Goal: Task Accomplishment & Management: Manage account settings

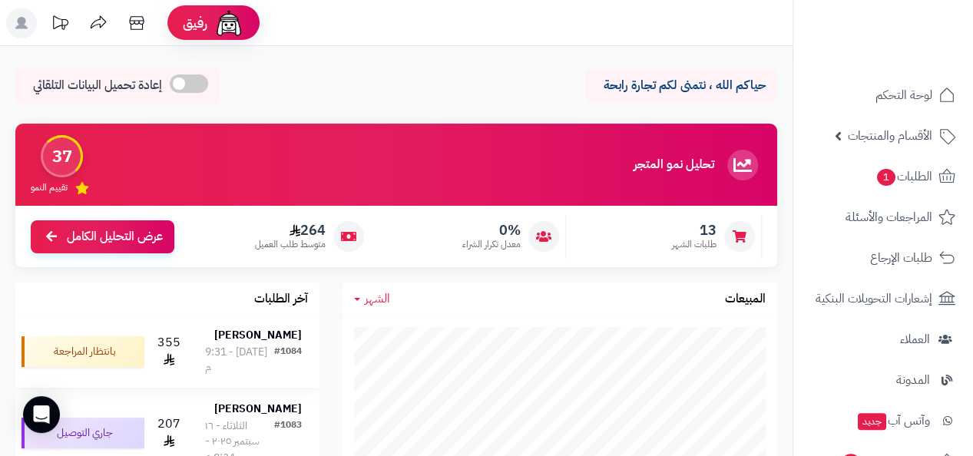
click at [295, 343] on strong "[PERSON_NAME]" at bounding box center [258, 335] width 88 height 16
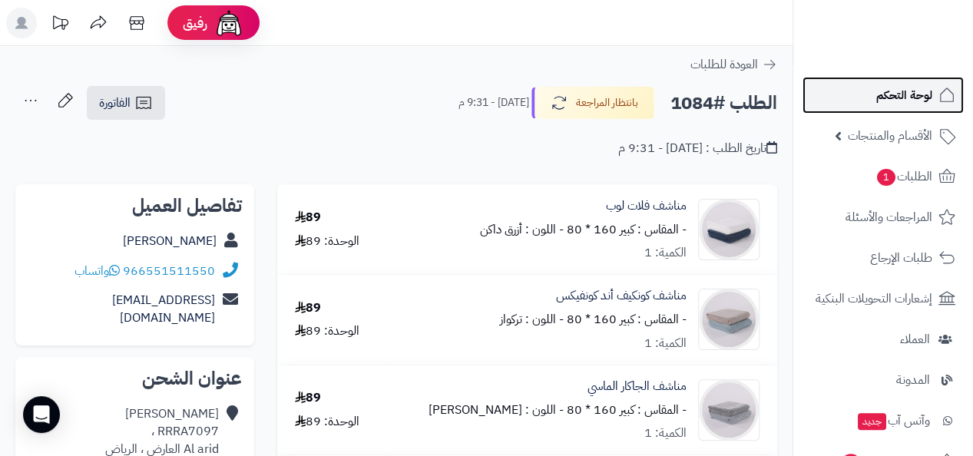
click at [894, 105] on span "لوحة التحكم" at bounding box center [904, 94] width 56 height 21
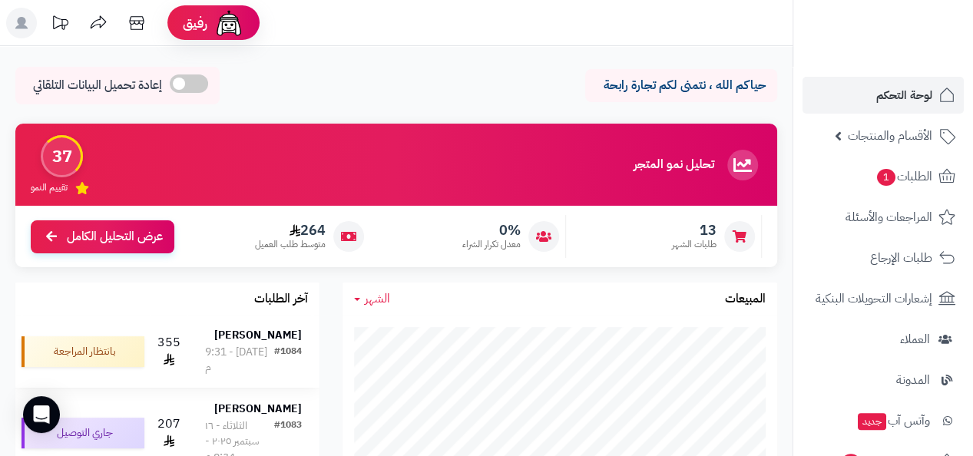
click at [270, 320] on td "[PERSON_NAME] #1084 [DATE] - 9:31 م" at bounding box center [253, 352] width 132 height 72
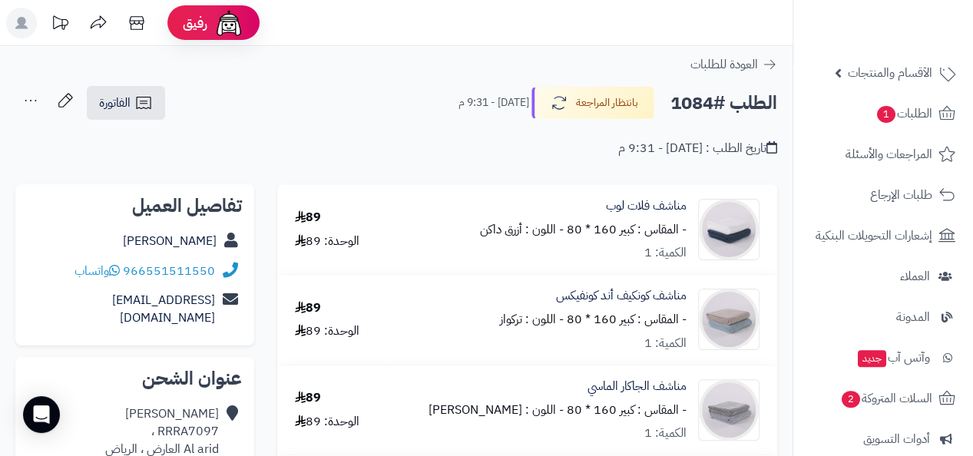
scroll to position [49, 0]
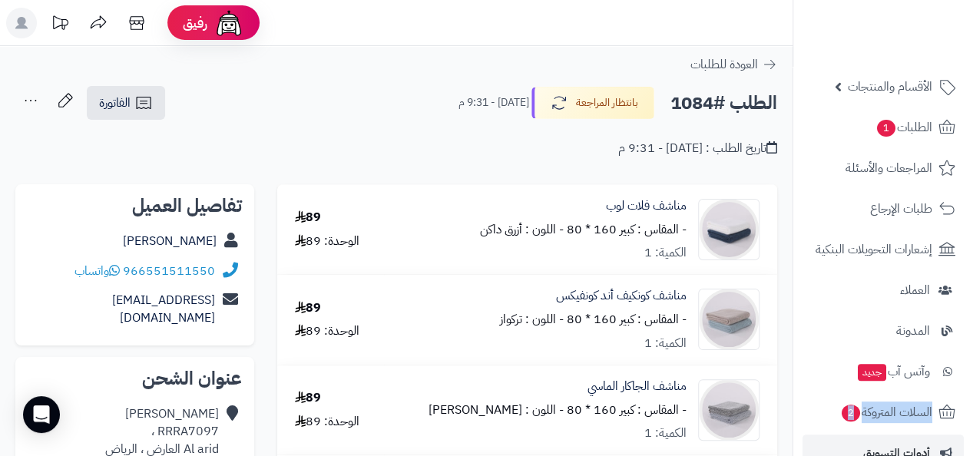
drag, startPoint x: 969, startPoint y: 415, endPoint x: 960, endPoint y: 439, distance: 26.2
click at [960, 439] on ul "لوحة التحكم الأقسام والمنتجات المنتجات مخزون الخيارات الأقسام الماركات مواصفات …" at bounding box center [883, 351] width 180 height 647
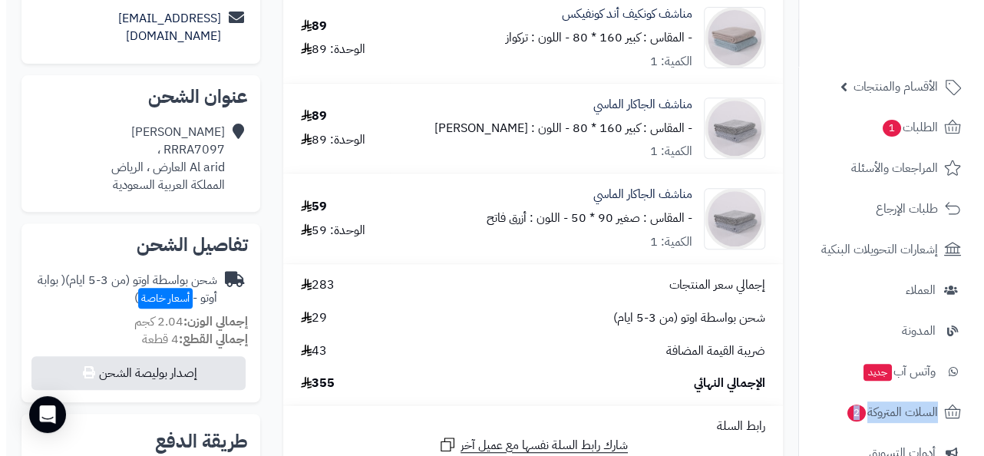
scroll to position [295, 0]
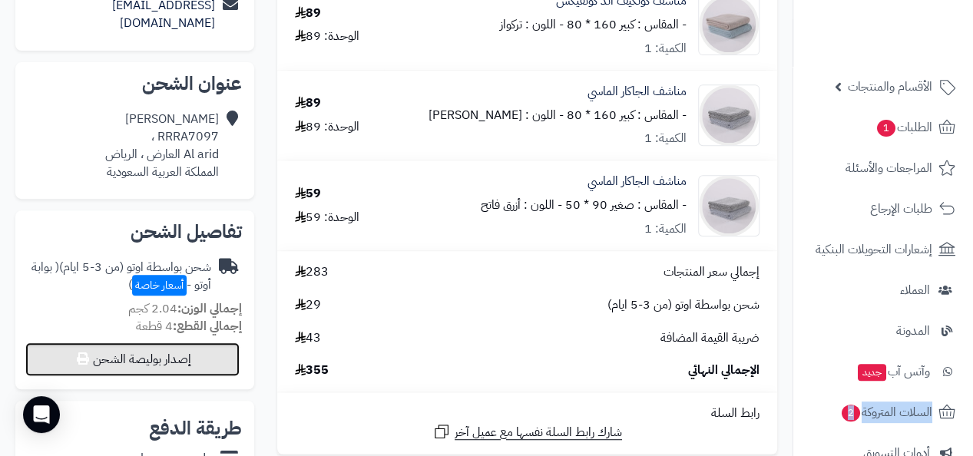
click at [190, 342] on button "إصدار بوليصة الشحن" at bounding box center [132, 359] width 214 height 34
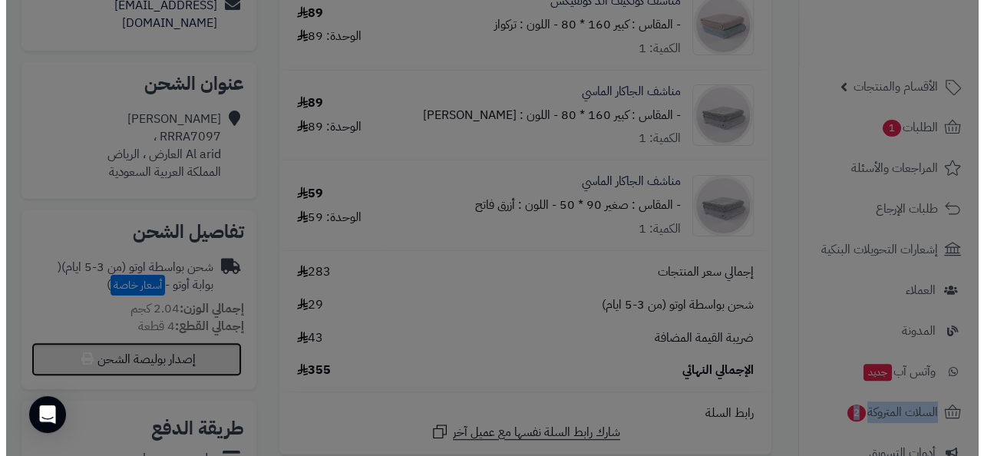
select select "***"
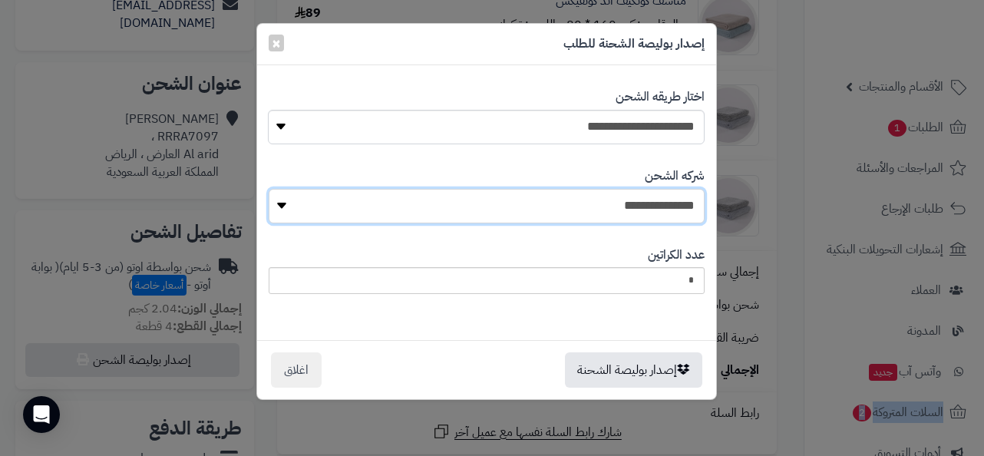
click at [283, 207] on select "**********" at bounding box center [487, 206] width 436 height 35
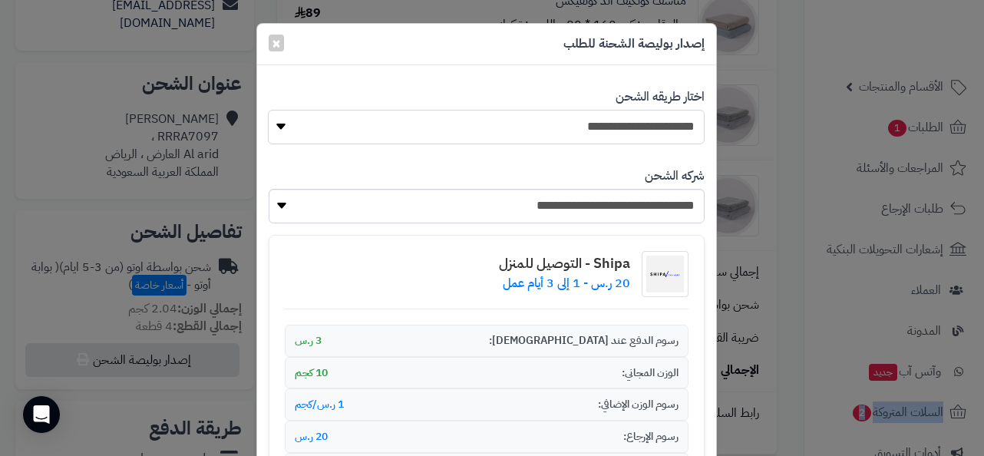
click at [284, 128] on select "**********" at bounding box center [486, 127] width 437 height 35
click at [283, 205] on select "**********" at bounding box center [487, 206] width 436 height 35
click at [289, 207] on select "**********" at bounding box center [487, 206] width 436 height 35
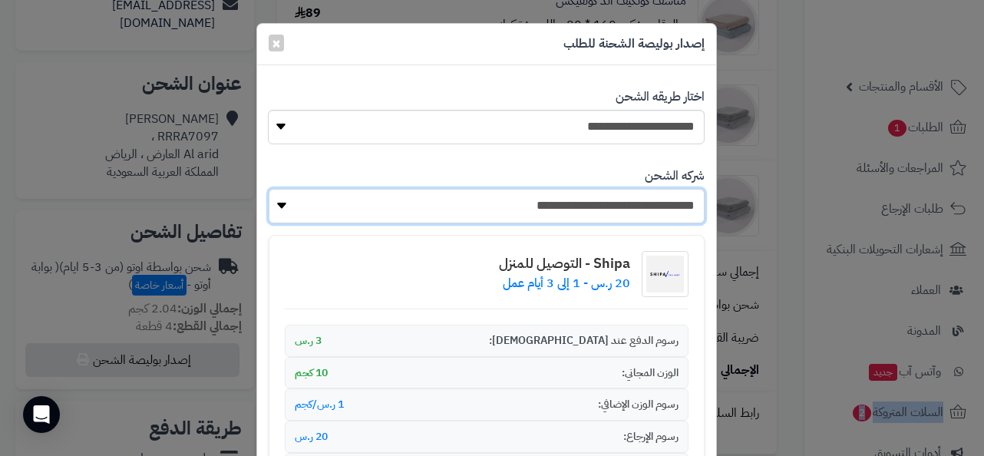
select select "****"
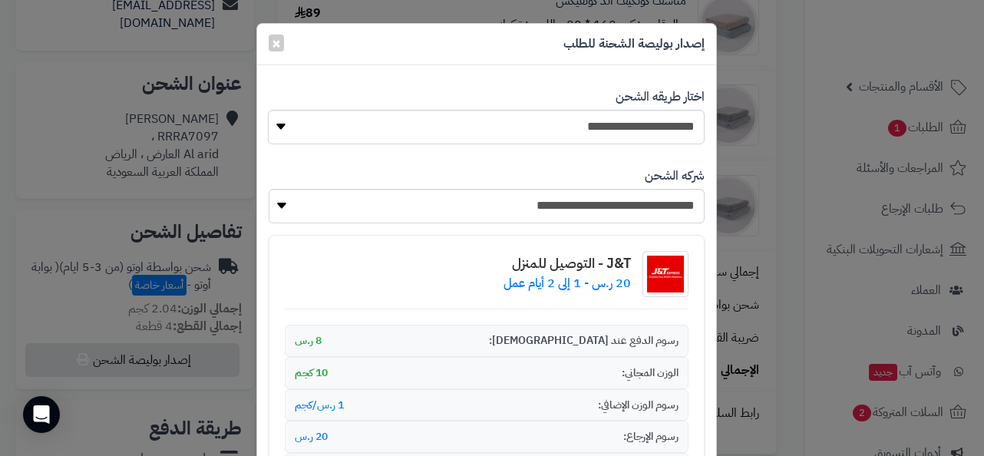
click at [780, 177] on div "**********" at bounding box center [492, 228] width 984 height 456
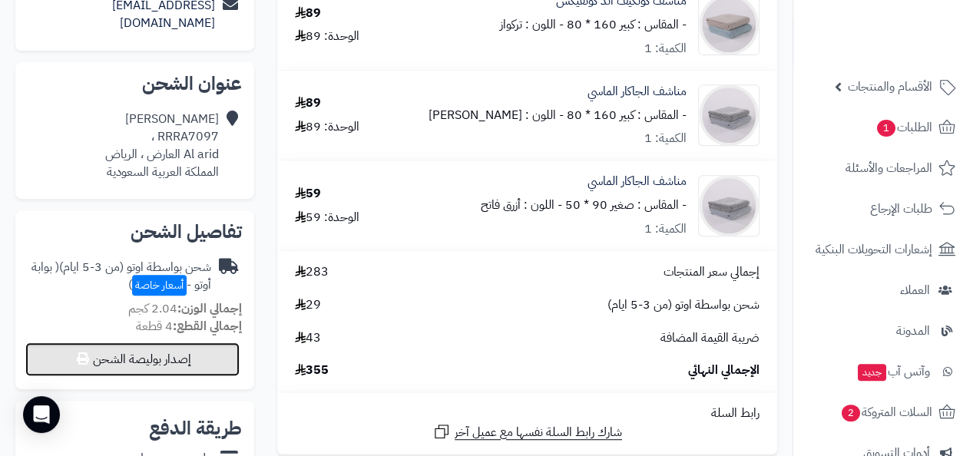
click at [203, 342] on button "إصدار بوليصة الشحن" at bounding box center [132, 359] width 214 height 34
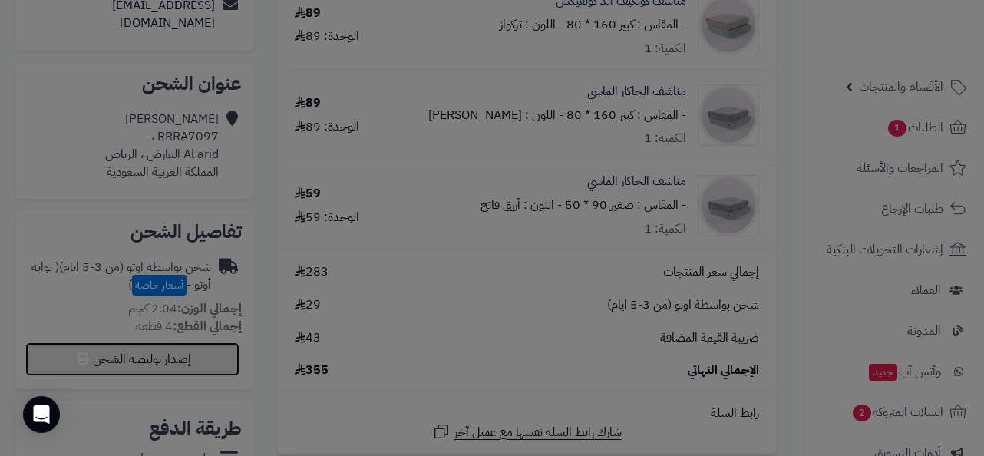
select select "***"
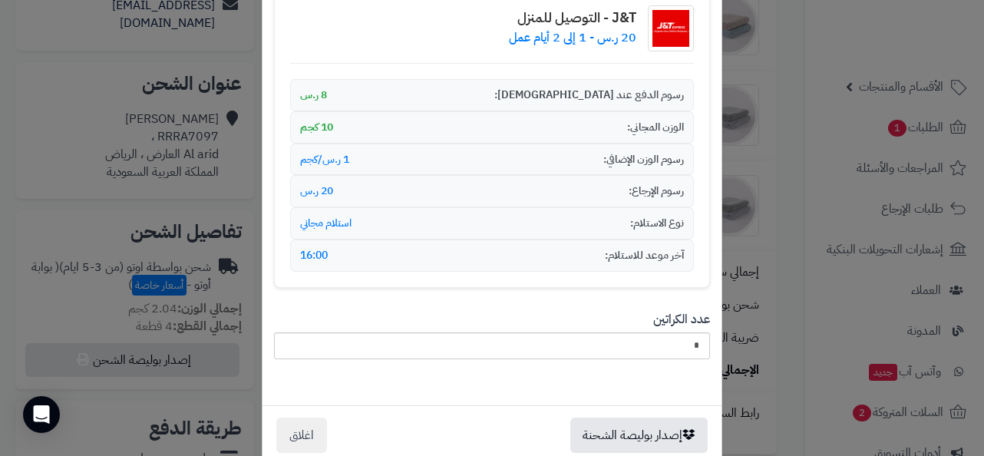
scroll to position [273, 0]
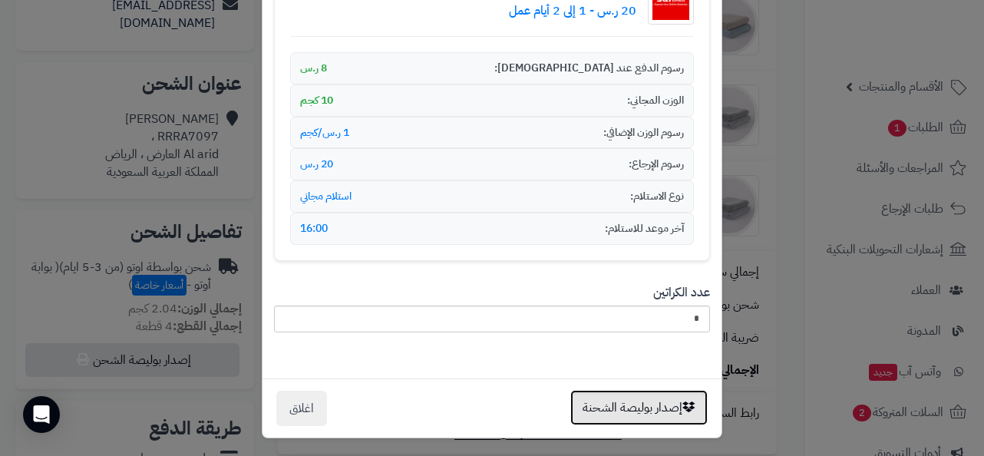
click at [647, 413] on button "إصدار بوليصة الشحنة" at bounding box center [639, 407] width 137 height 35
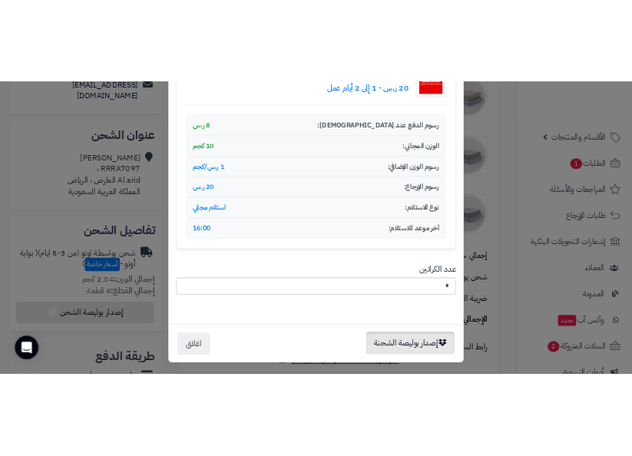
scroll to position [0, 0]
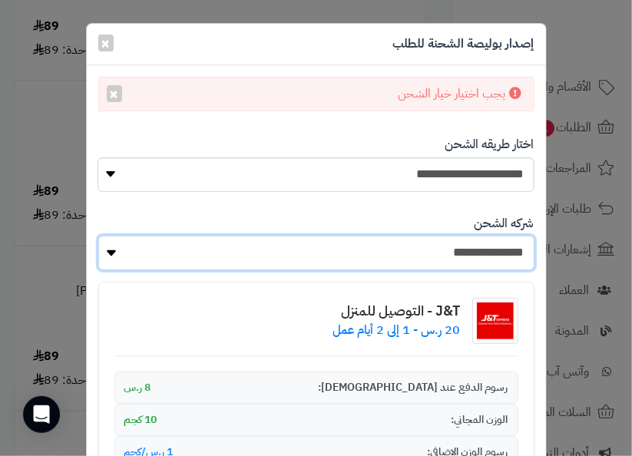
click at [118, 252] on select "**********" at bounding box center [316, 253] width 436 height 35
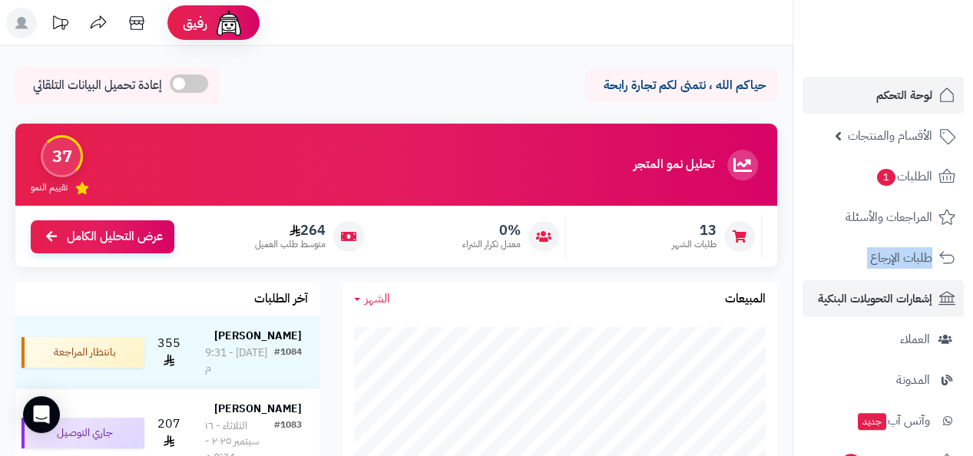
drag, startPoint x: 972, startPoint y: 256, endPoint x: 970, endPoint y: 291, distance: 34.6
click at [620, 291] on ul "لوحة التحكم الأقسام والمنتجات المنتجات مخزون الخيارات الأقسام الماركات مواصفات …" at bounding box center [883, 400] width 180 height 647
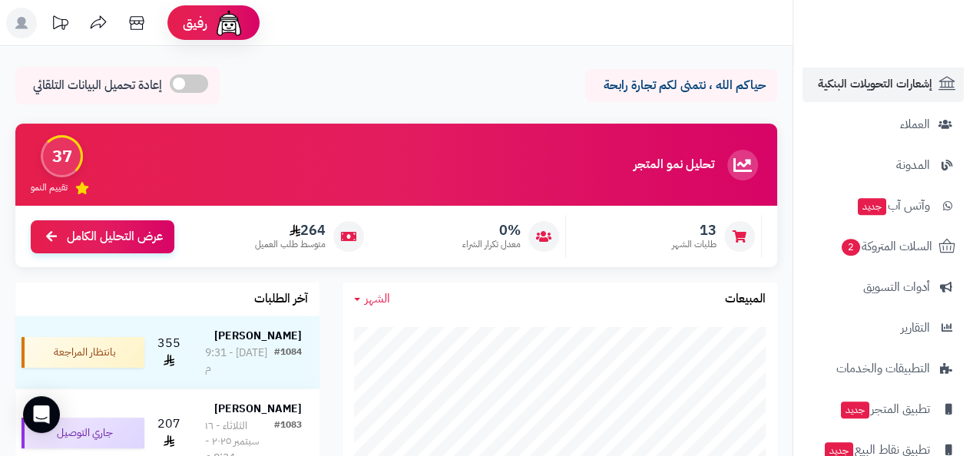
scroll to position [246, 0]
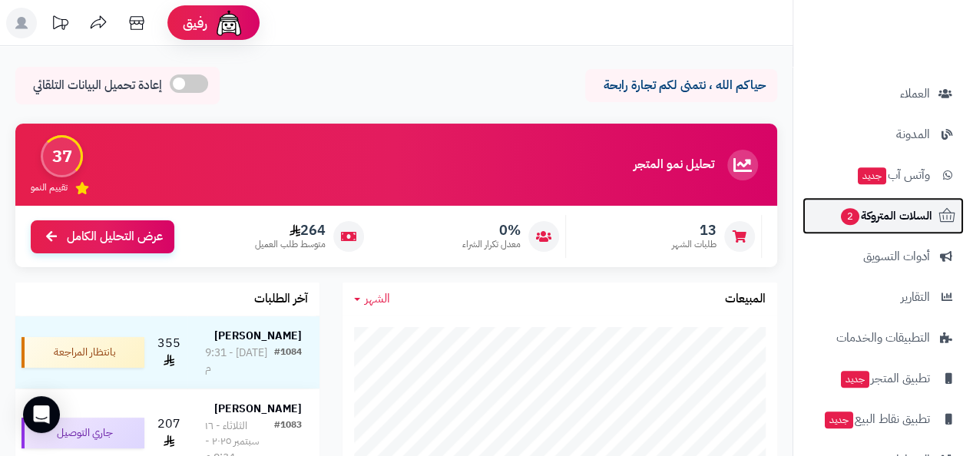
click at [620, 217] on span "السلات المتروكة 2" at bounding box center [885, 215] width 93 height 21
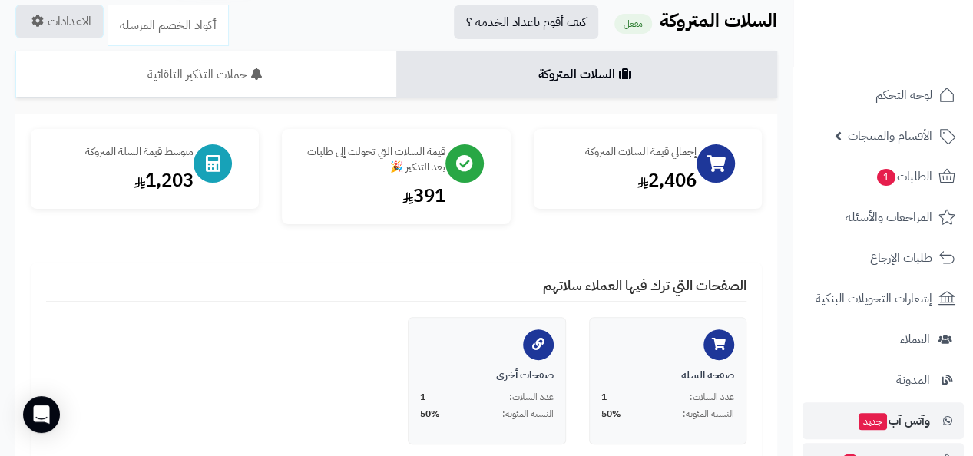
scroll to position [92, 0]
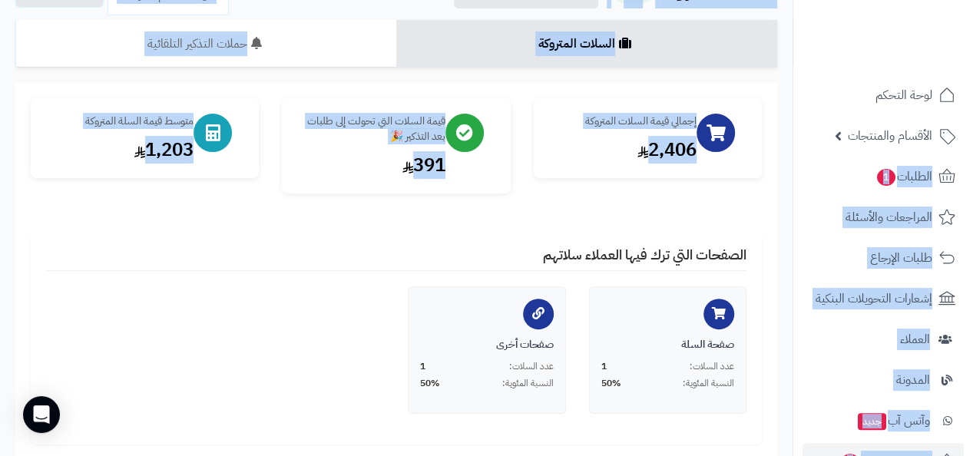
drag, startPoint x: 969, startPoint y: 176, endPoint x: 972, endPoint y: 212, distance: 36.2
click at [972, 212] on html "رفيق ! 0 الطلبات معالجة مكتمل إرجاع المنتجات العملاء المتواجدون الان 55 عملاء م…" at bounding box center [486, 136] width 973 height 456
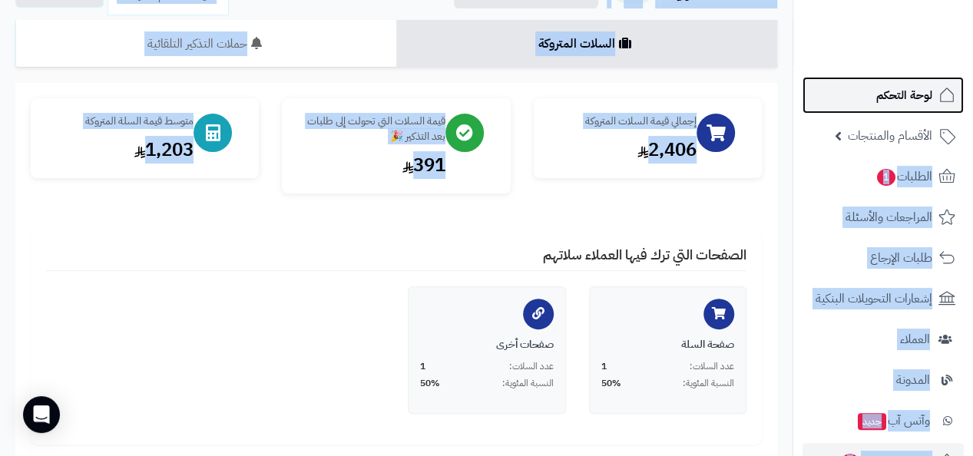
click at [844, 83] on link "لوحة التحكم" at bounding box center [882, 95] width 161 height 37
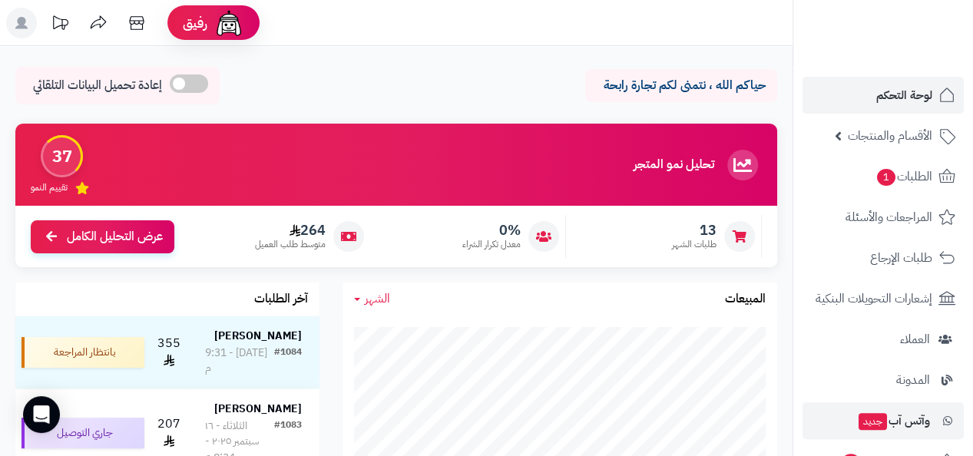
click at [972, 436] on li "وآتس آب جديد" at bounding box center [883, 420] width 180 height 37
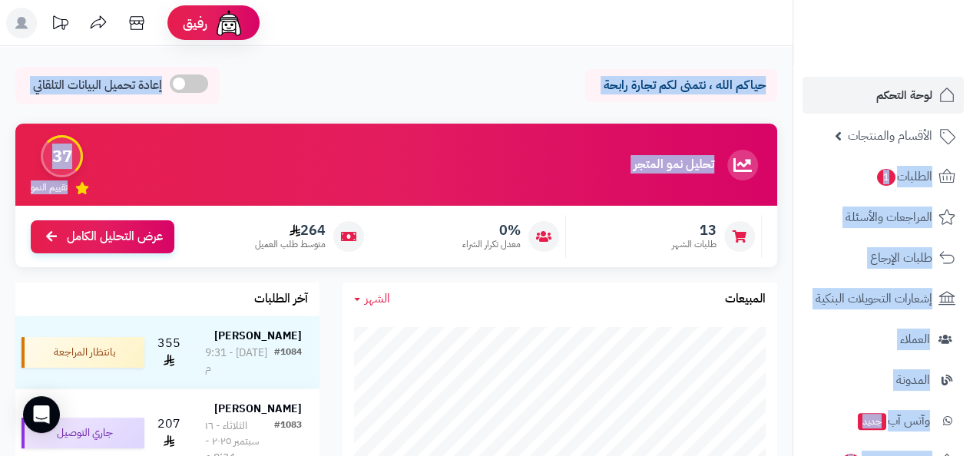
drag, startPoint x: 972, startPoint y: 177, endPoint x: 975, endPoint y: 230, distance: 52.3
click at [972, 230] on html "رفيق ! الطلبات معالجة مكتمل إرجاع المنتجات العملاء المتواجدون الان 55 عملاء منت…" at bounding box center [486, 228] width 973 height 456
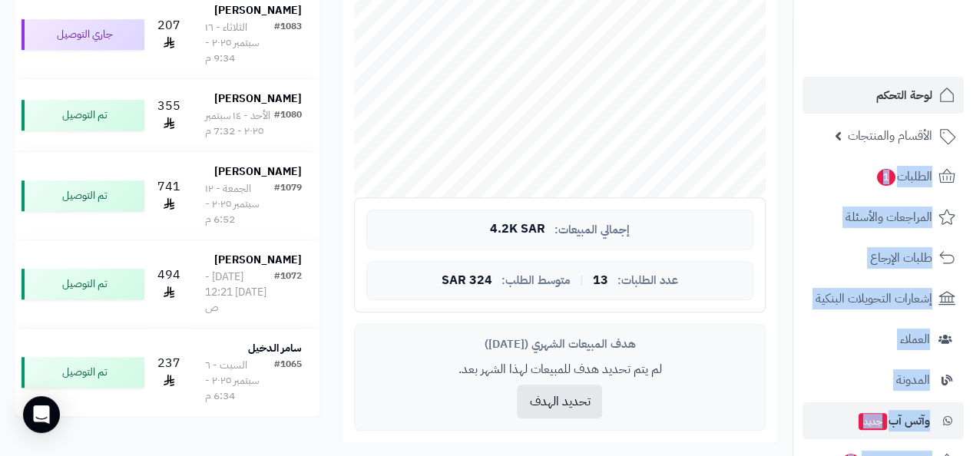
click at [971, 436] on li "وآتس آب جديد" at bounding box center [883, 420] width 180 height 37
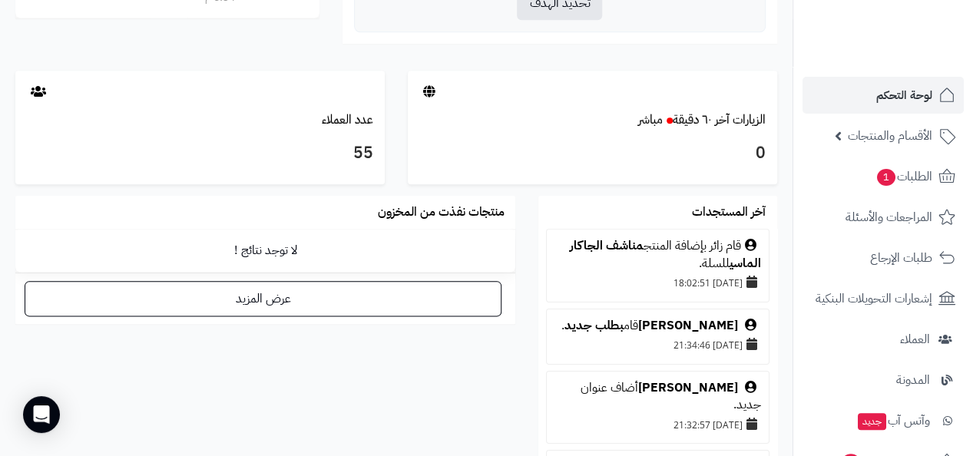
scroll to position [999, 0]
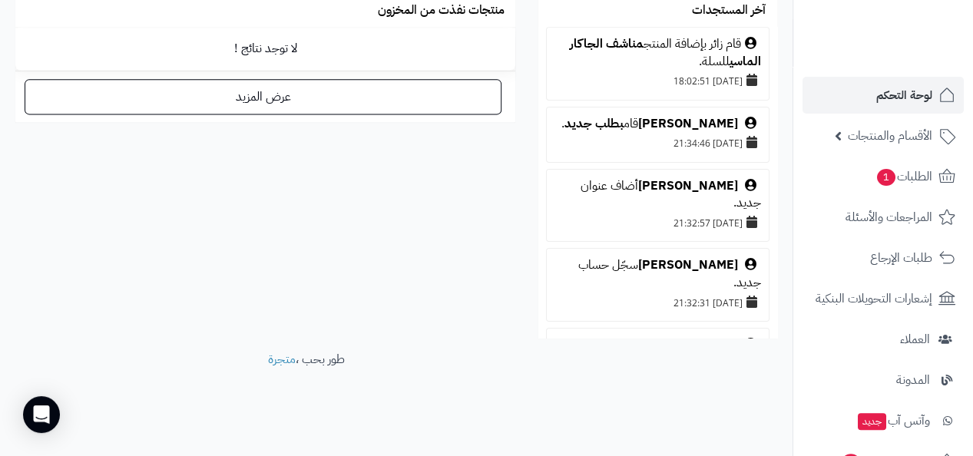
drag, startPoint x: 792, startPoint y: 295, endPoint x: 794, endPoint y: 313, distance: 17.8
drag, startPoint x: 794, startPoint y: 313, endPoint x: 805, endPoint y: 279, distance: 35.5
click at [805, 279] on ul "لوحة التحكم الأقسام والمنتجات المنتجات مخزون الخيارات الأقسام الماركات مواصفات …" at bounding box center [883, 400] width 180 height 647
drag, startPoint x: 797, startPoint y: 294, endPoint x: 799, endPoint y: 309, distance: 15.5
drag, startPoint x: 799, startPoint y: 309, endPoint x: 719, endPoint y: 406, distance: 125.9
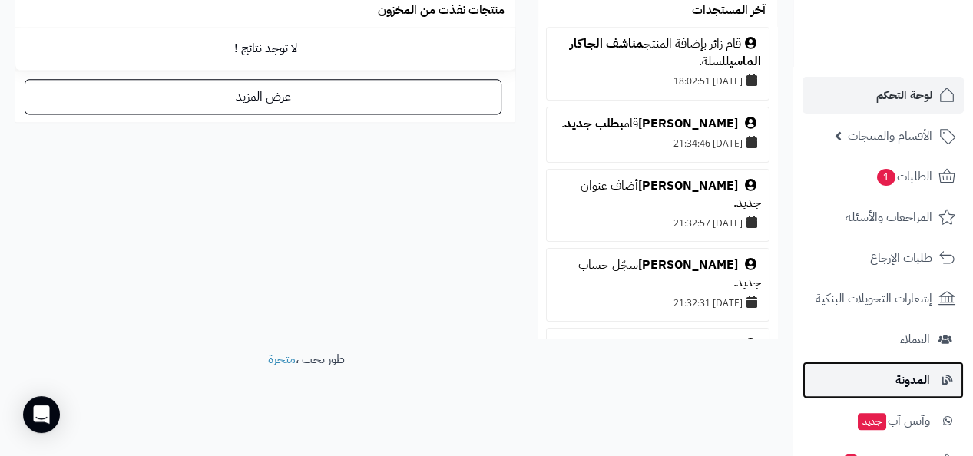
drag, startPoint x: 793, startPoint y: 293, endPoint x: 809, endPoint y: 388, distance: 96.6
click at [809, 388] on link "المدونة" at bounding box center [882, 380] width 161 height 37
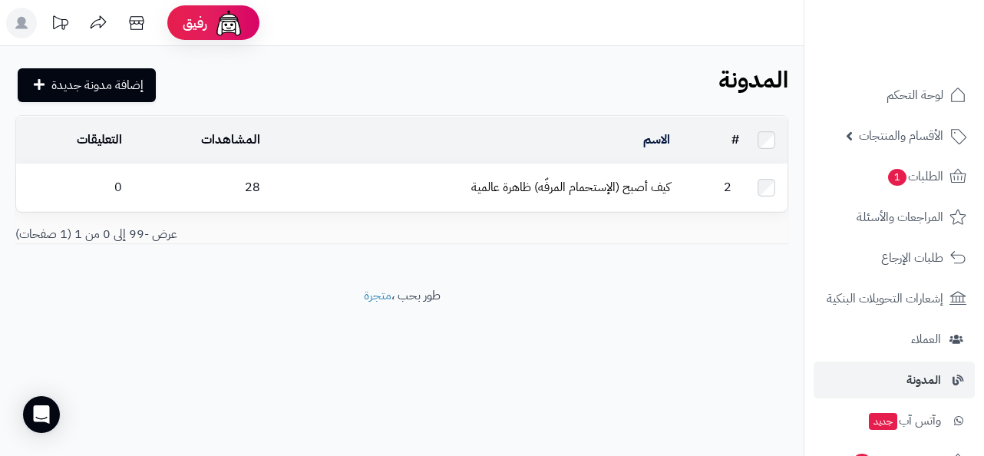
drag, startPoint x: 805, startPoint y: 294, endPoint x: 863, endPoint y: 12, distance: 287.6
click at [863, 12] on ul at bounding box center [895, 28] width 166 height 32
click at [802, 78] on div "المدونة إضافة مدونة جديدة" at bounding box center [402, 85] width 804 height 37
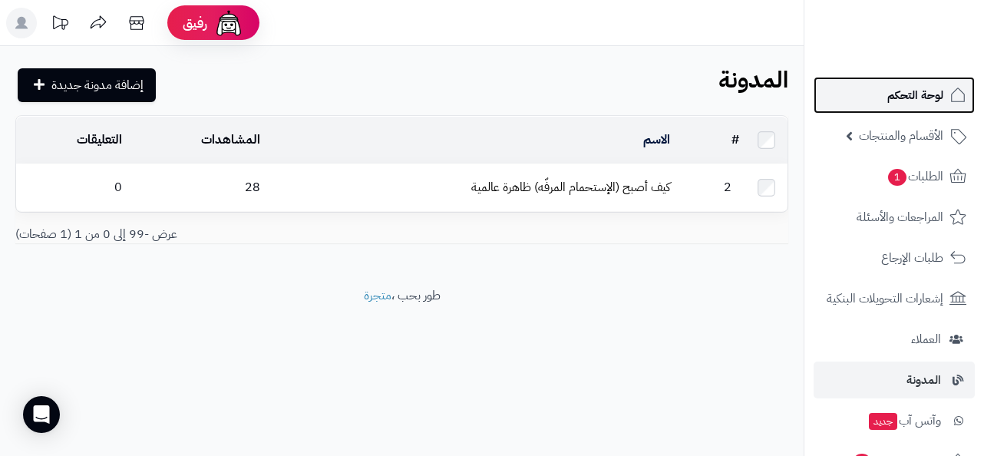
click at [924, 91] on span "لوحة التحكم" at bounding box center [916, 94] width 56 height 21
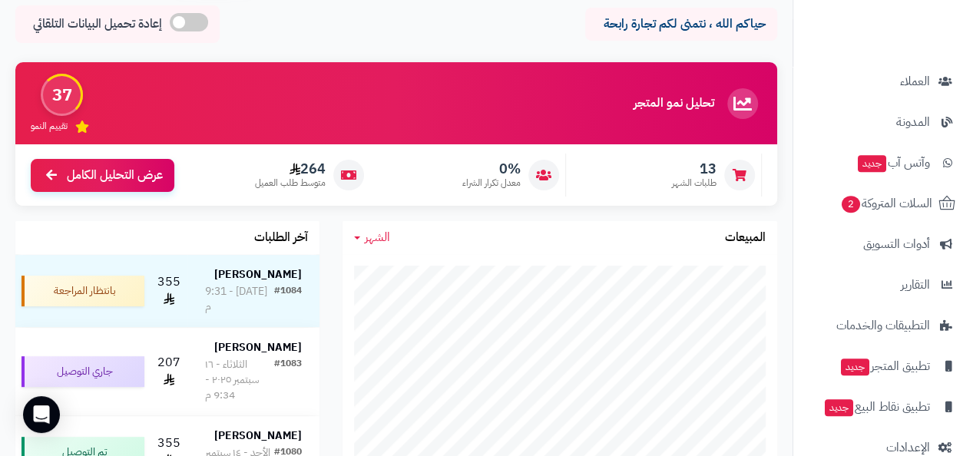
scroll to position [265, 0]
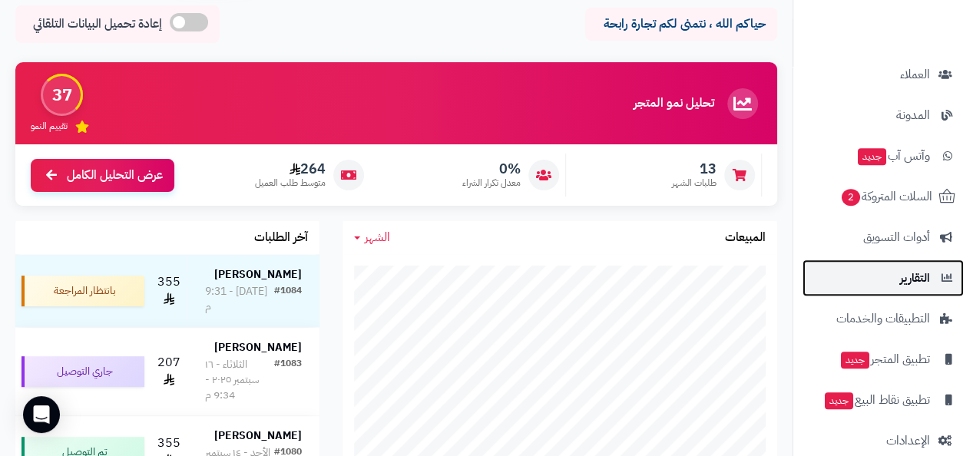
click at [921, 275] on span "التقارير" at bounding box center [915, 277] width 30 height 21
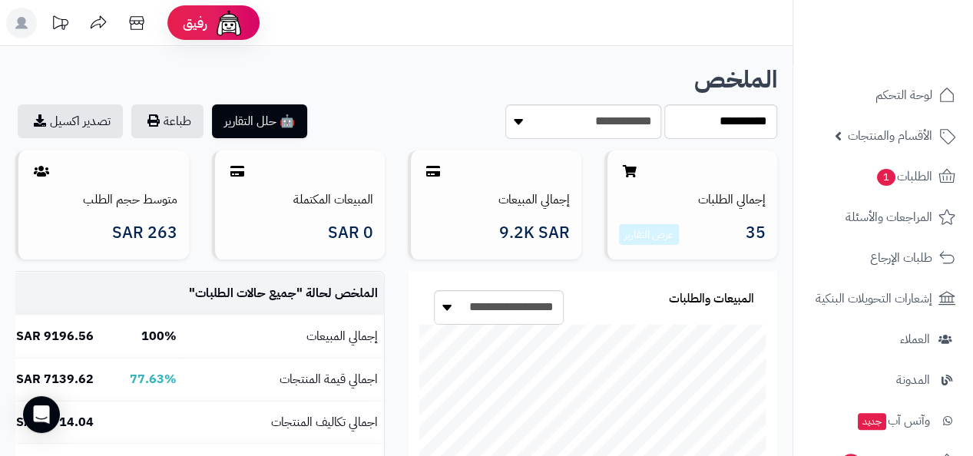
drag, startPoint x: 797, startPoint y: 293, endPoint x: 793, endPoint y: 314, distance: 21.8
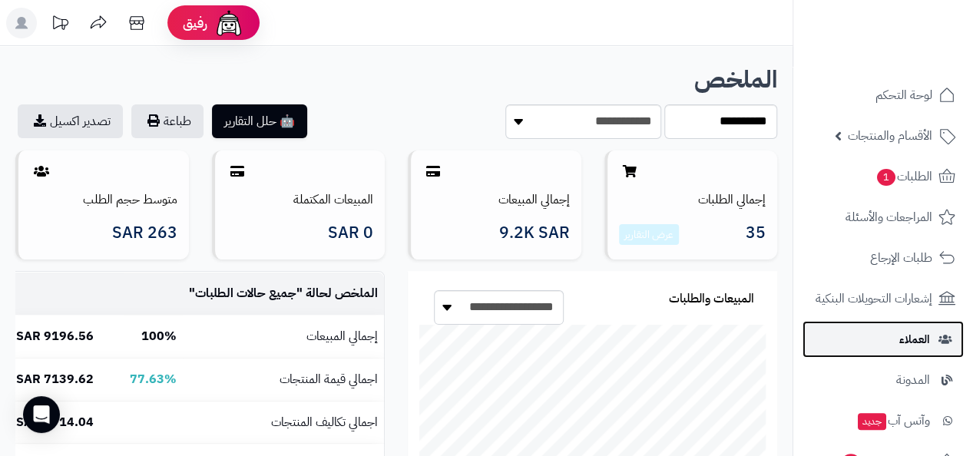
drag, startPoint x: 793, startPoint y: 314, endPoint x: 814, endPoint y: 329, distance: 25.8
click at [814, 329] on link "العملاء" at bounding box center [882, 339] width 161 height 37
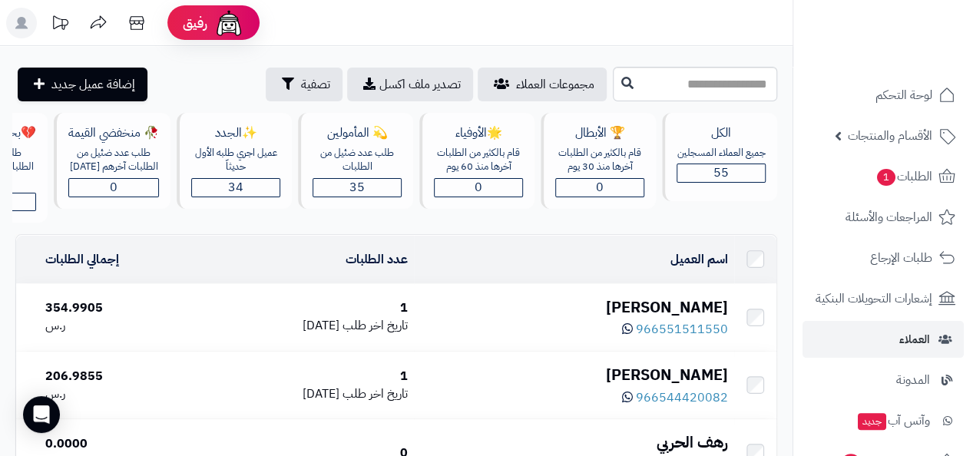
drag, startPoint x: 791, startPoint y: 292, endPoint x: 785, endPoint y: 303, distance: 13.1
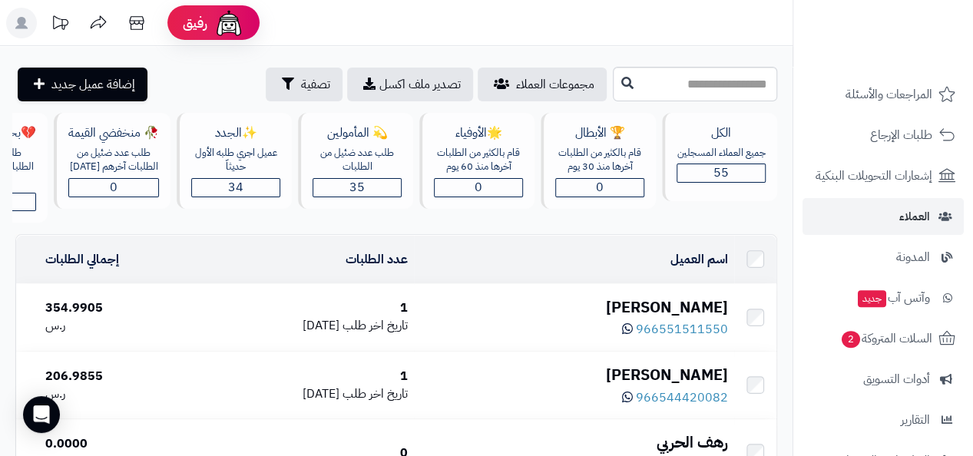
scroll to position [134, 0]
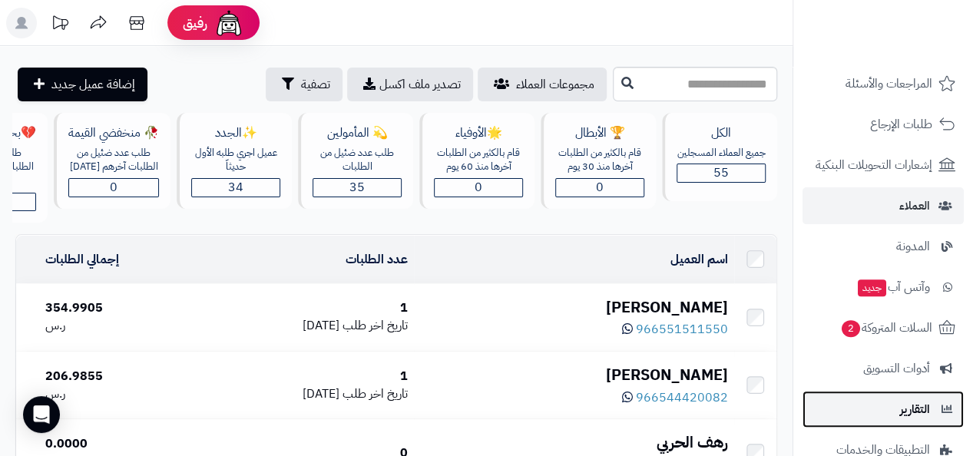
click at [911, 416] on span "التقارير" at bounding box center [915, 409] width 30 height 21
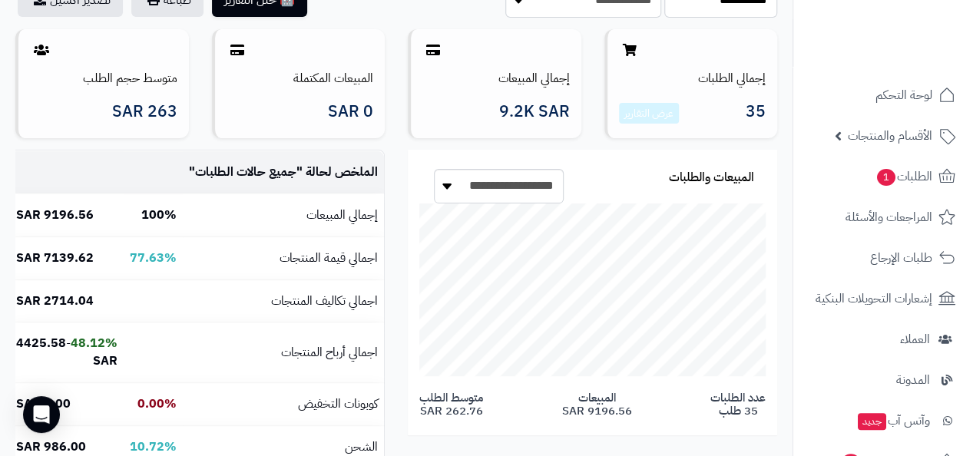
scroll to position [123, 0]
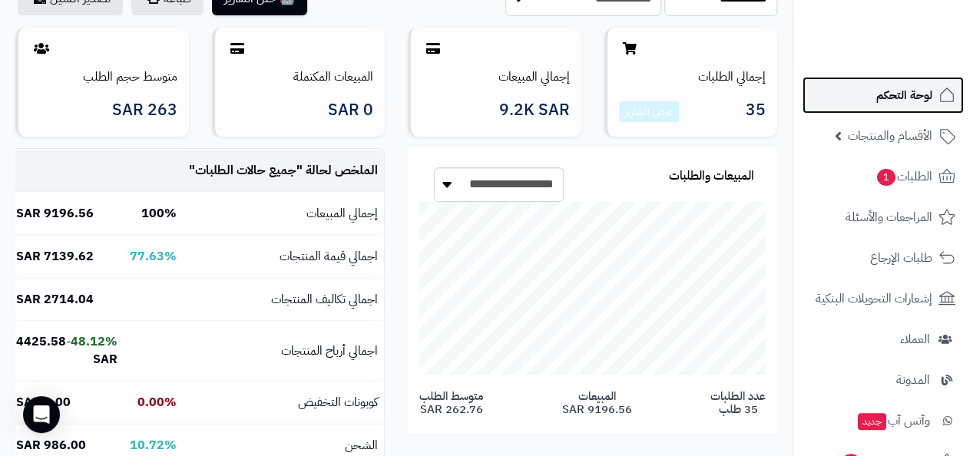
drag, startPoint x: 918, startPoint y: 169, endPoint x: 900, endPoint y: 93, distance: 78.2
click at [900, 93] on span "لوحة التحكم" at bounding box center [904, 94] width 56 height 21
